Goal: Information Seeking & Learning: Learn about a topic

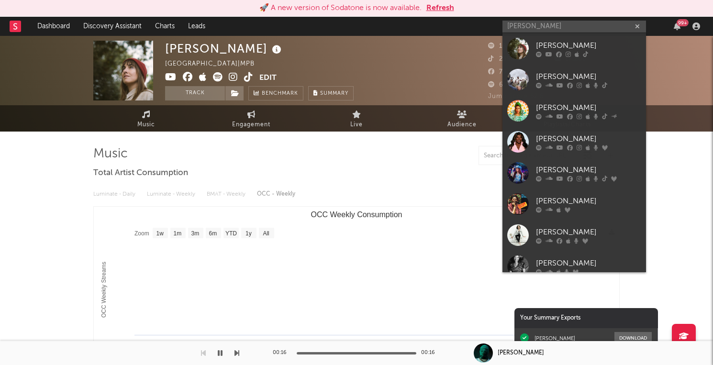
select select "1w"
type input "M"
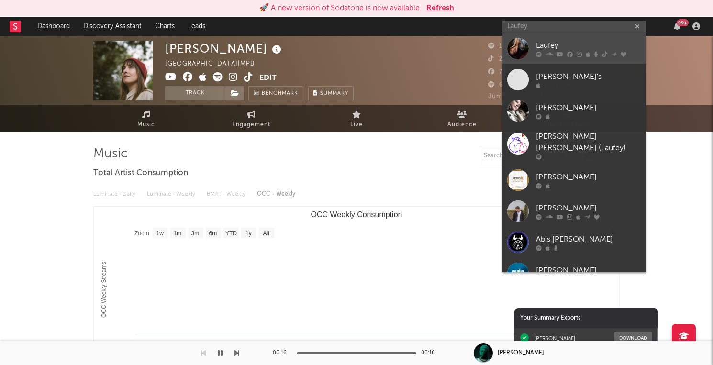
type input "Laufey"
click at [560, 47] on div "Laufey" at bounding box center [588, 45] width 105 height 11
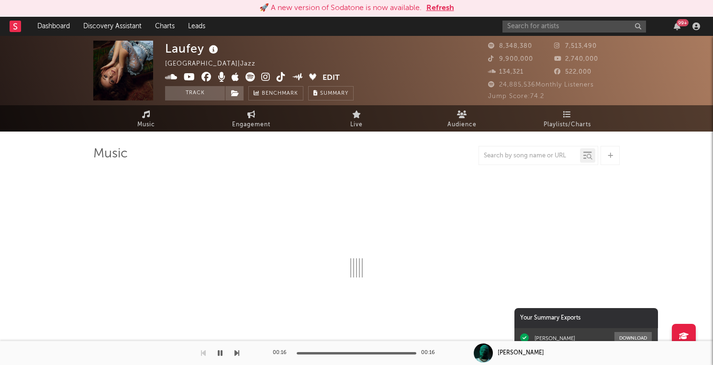
select select "6m"
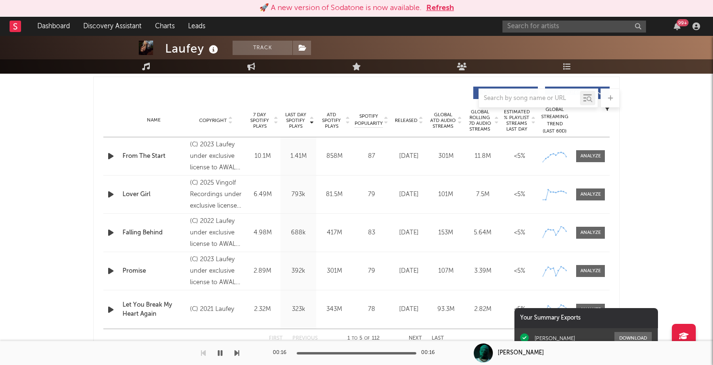
scroll to position [359, 0]
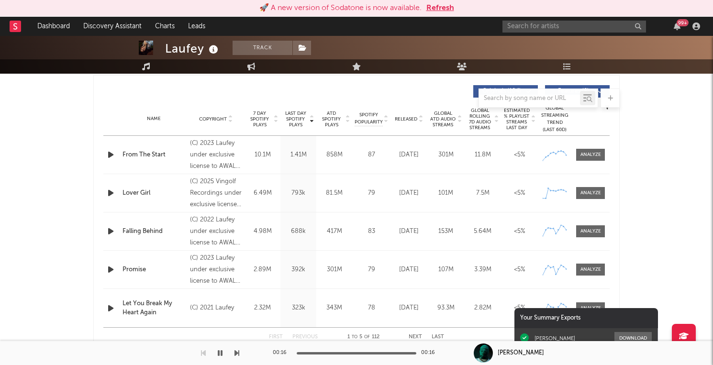
click at [168, 190] on div "Lover Girl" at bounding box center [153, 193] width 63 height 10
click at [594, 194] on div at bounding box center [590, 192] width 21 height 7
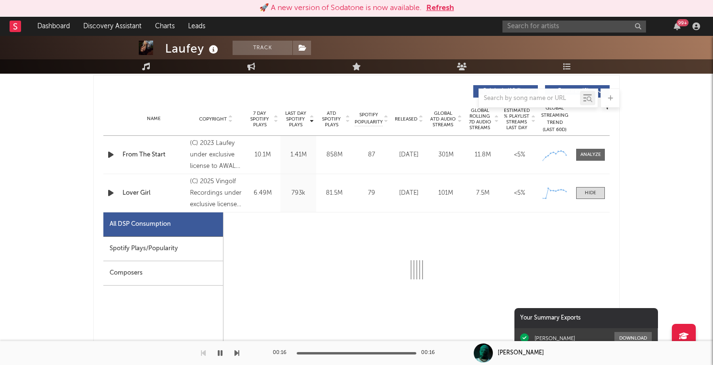
select select "1w"
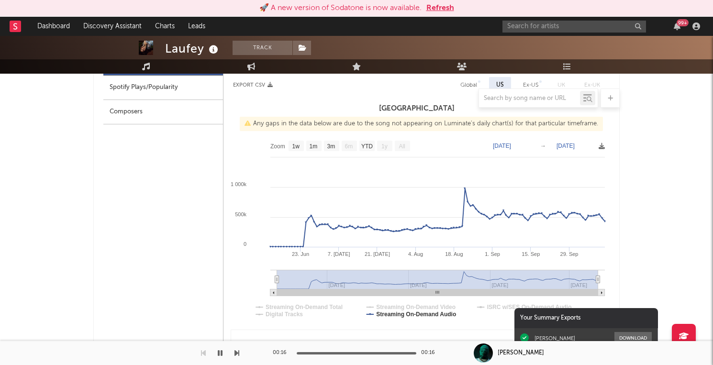
scroll to position [527, 0]
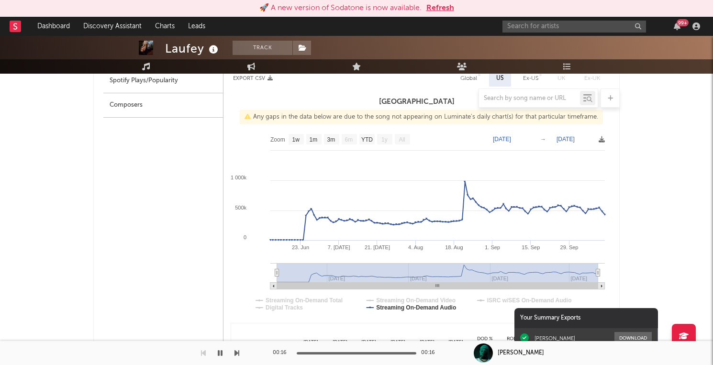
click at [511, 141] on text "[DATE]" at bounding box center [502, 139] width 18 height 7
click at [530, 136] on input "[DATE]" at bounding box center [507, 139] width 44 height 10
type input "[DATE]"
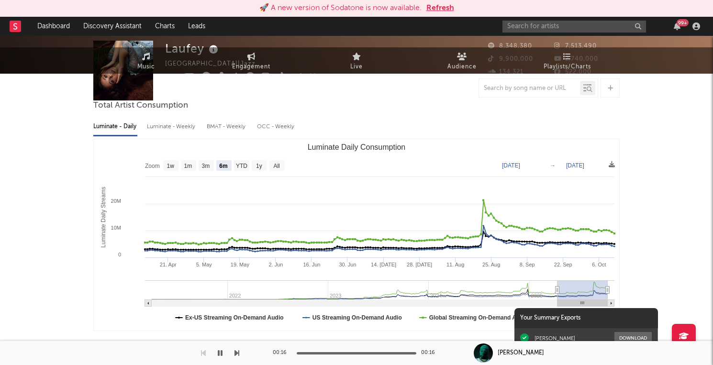
scroll to position [0, 0]
